Goal: Task Accomplishment & Management: Use online tool/utility

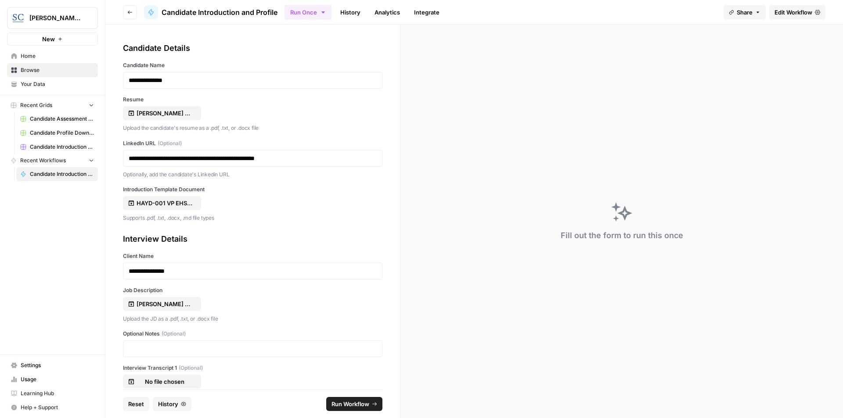
scroll to position [65, 0]
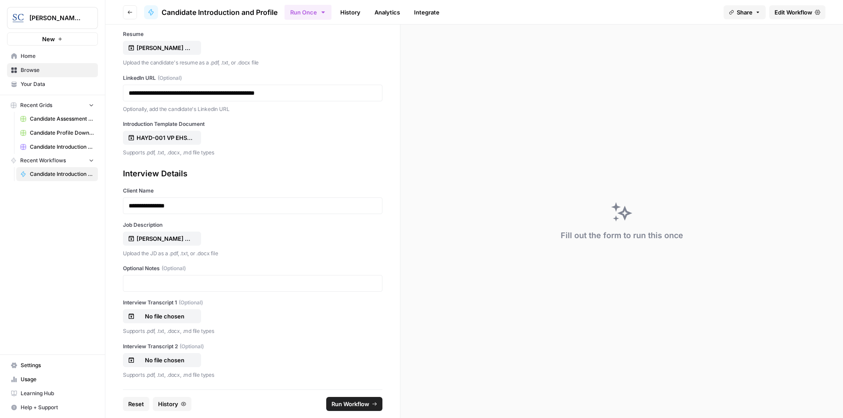
click at [562, 181] on div "Fill out the form to run this once" at bounding box center [621, 222] width 442 height 394
click at [351, 404] on span "Run Workflow" at bounding box center [350, 404] width 38 height 9
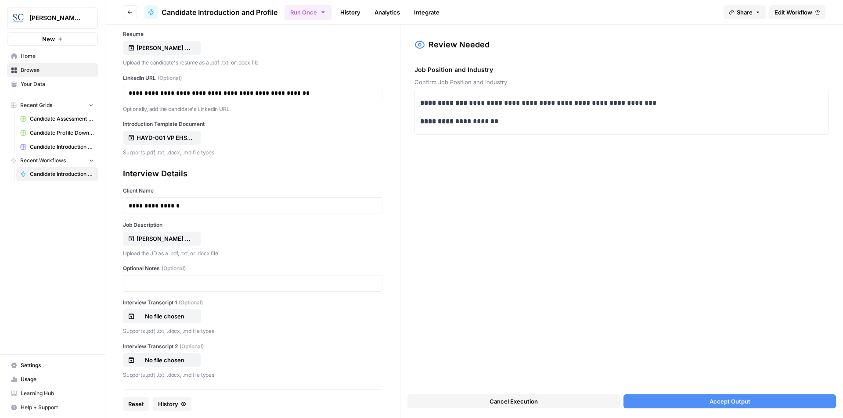
click at [740, 405] on span "Accept Output" at bounding box center [729, 401] width 41 height 9
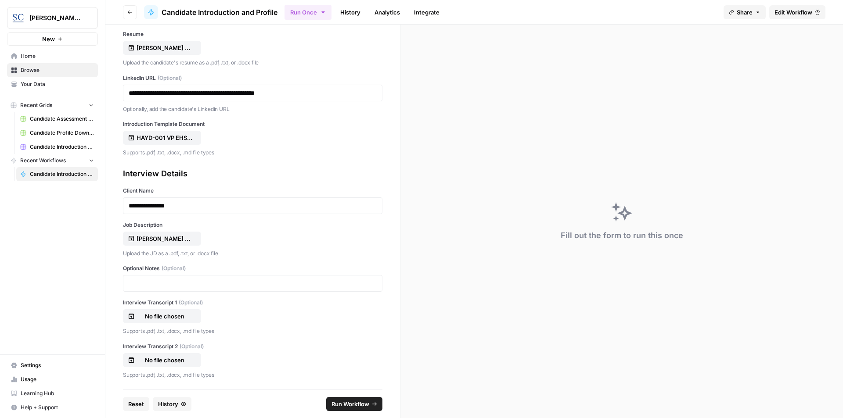
click at [370, 46] on div "[PERSON_NAME] Resume.pdf" at bounding box center [252, 48] width 259 height 14
click at [522, 208] on div "Fill out the form to run this once" at bounding box center [621, 222] width 442 height 394
click at [134, 404] on span "Reset" at bounding box center [136, 404] width 16 height 9
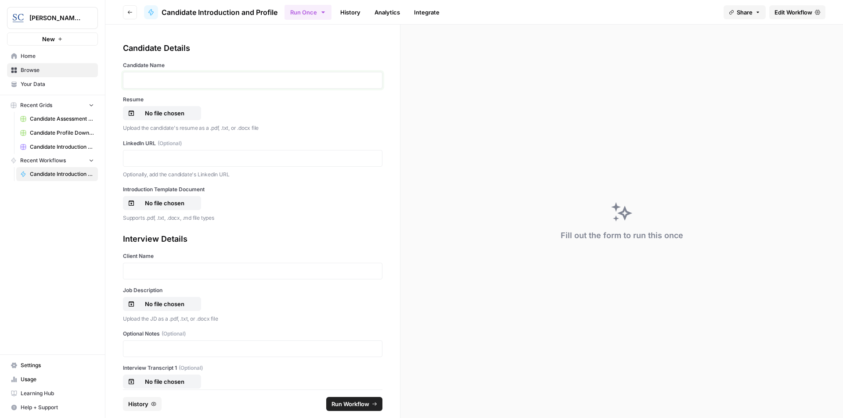
click at [187, 79] on p at bounding box center [253, 80] width 248 height 9
click at [177, 112] on p "No file chosen" at bounding box center [164, 113] width 56 height 9
click at [169, 157] on p at bounding box center [253, 158] width 248 height 9
click at [171, 202] on p "No file chosen" at bounding box center [164, 203] width 56 height 9
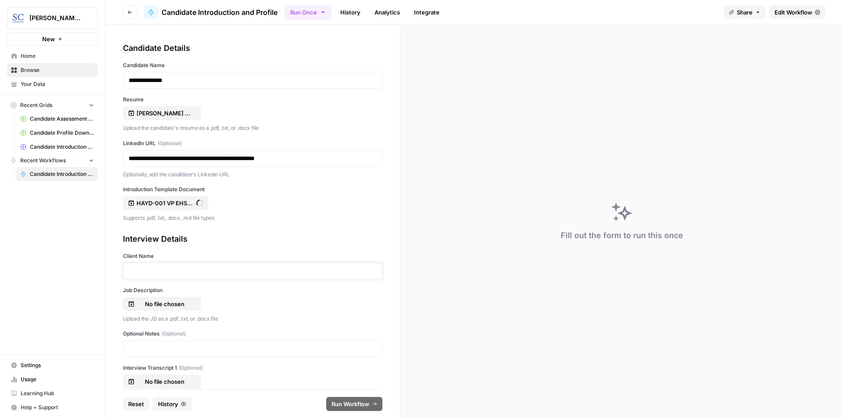
click at [173, 273] on p at bounding box center [253, 271] width 248 height 9
click at [169, 305] on p "No file chosen" at bounding box center [164, 304] width 56 height 9
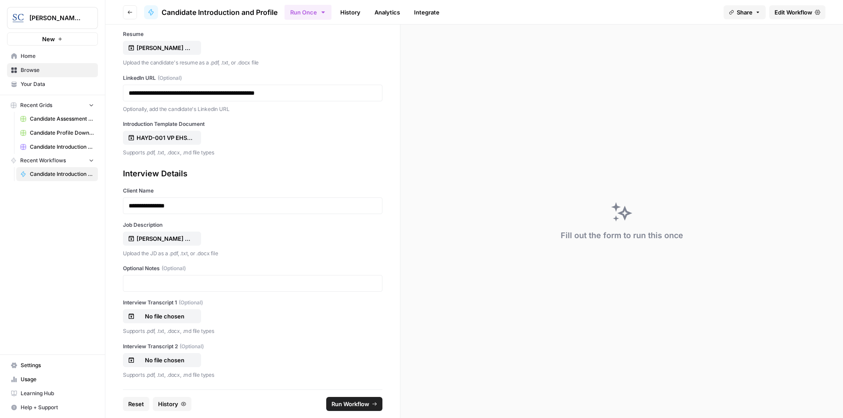
click at [345, 402] on span "Run Workflow" at bounding box center [350, 404] width 38 height 9
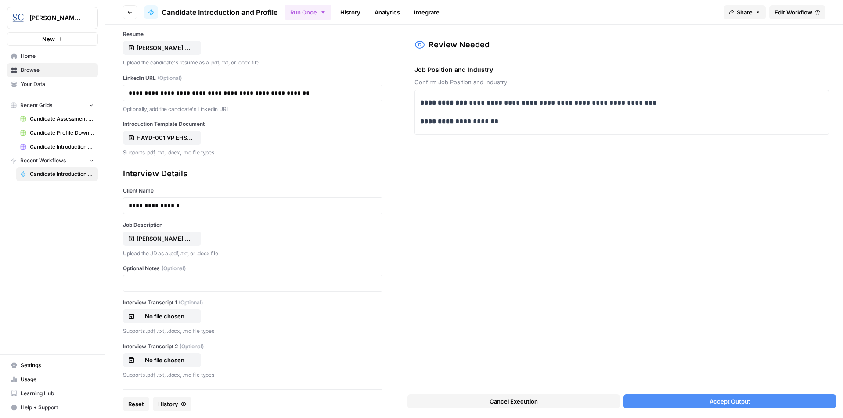
click at [738, 403] on span "Accept Output" at bounding box center [729, 401] width 41 height 9
